Goal: Task Accomplishment & Management: Use online tool/utility

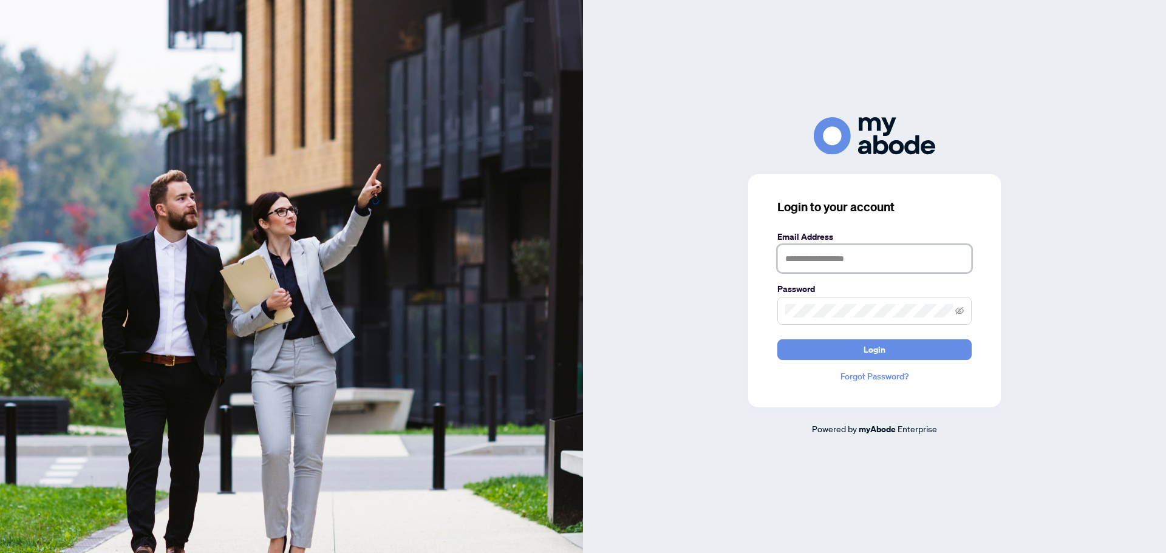
click at [889, 262] on input "text" at bounding box center [874, 259] width 194 height 28
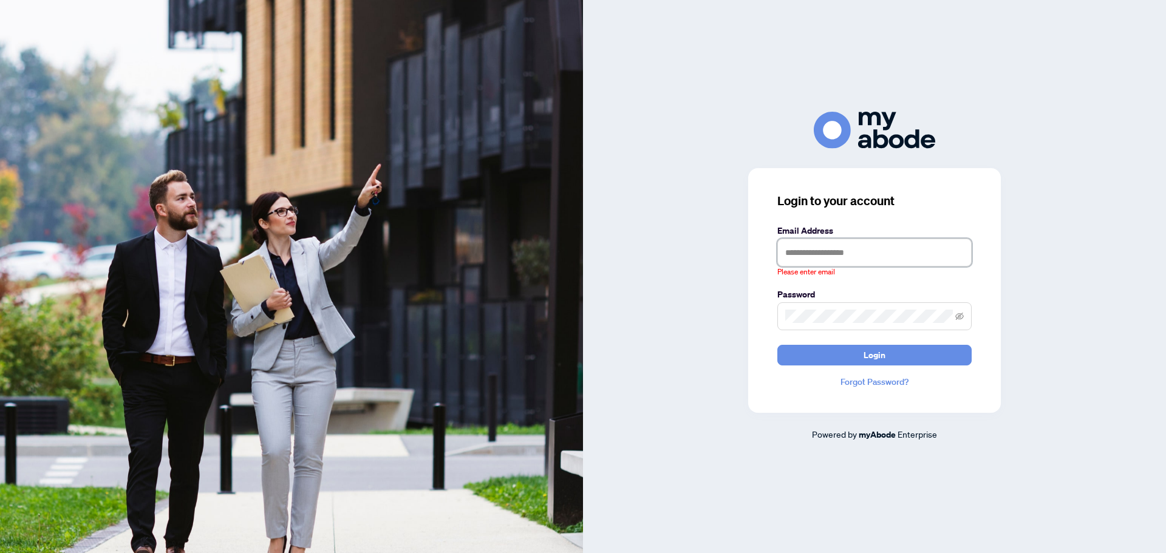
type input "**********"
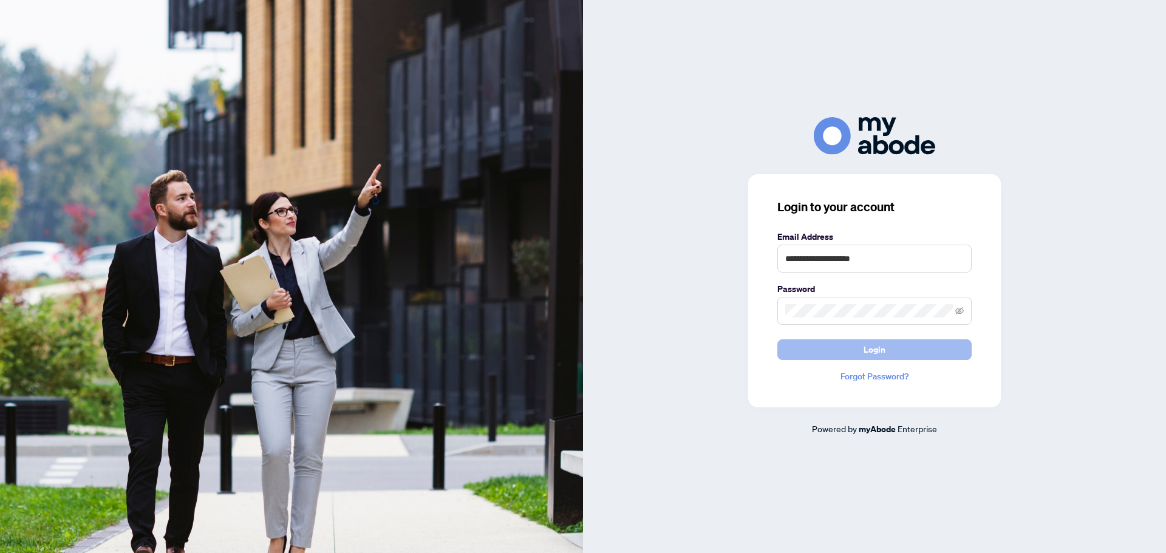
click at [897, 348] on button "Login" at bounding box center [874, 349] width 194 height 21
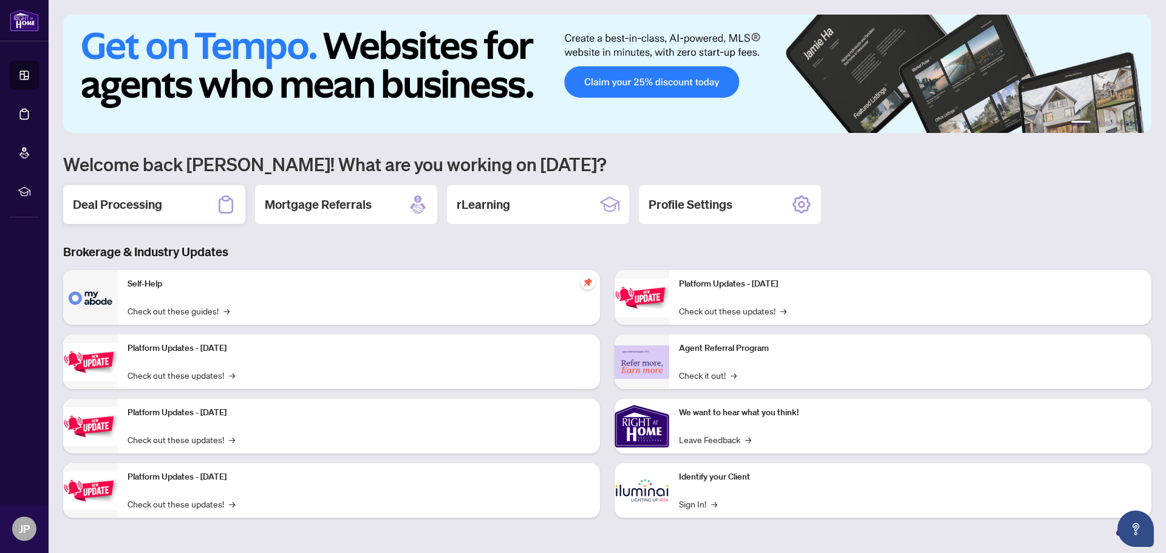
click at [133, 203] on h2 "Deal Processing" at bounding box center [117, 204] width 89 height 17
